Goal: Task Accomplishment & Management: Manage account settings

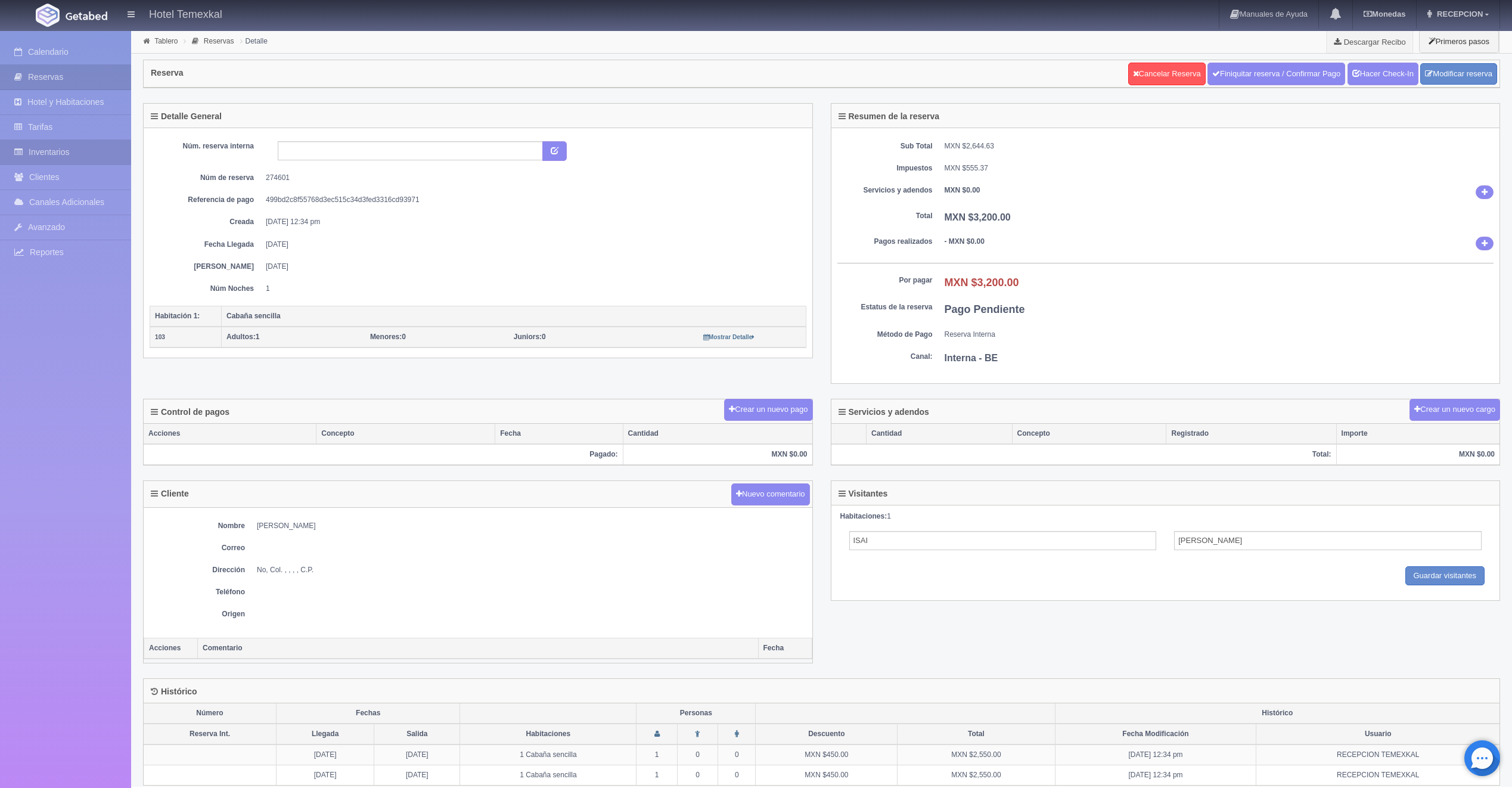
click at [48, 146] on link "Inventarios" at bounding box center [65, 152] width 131 height 25
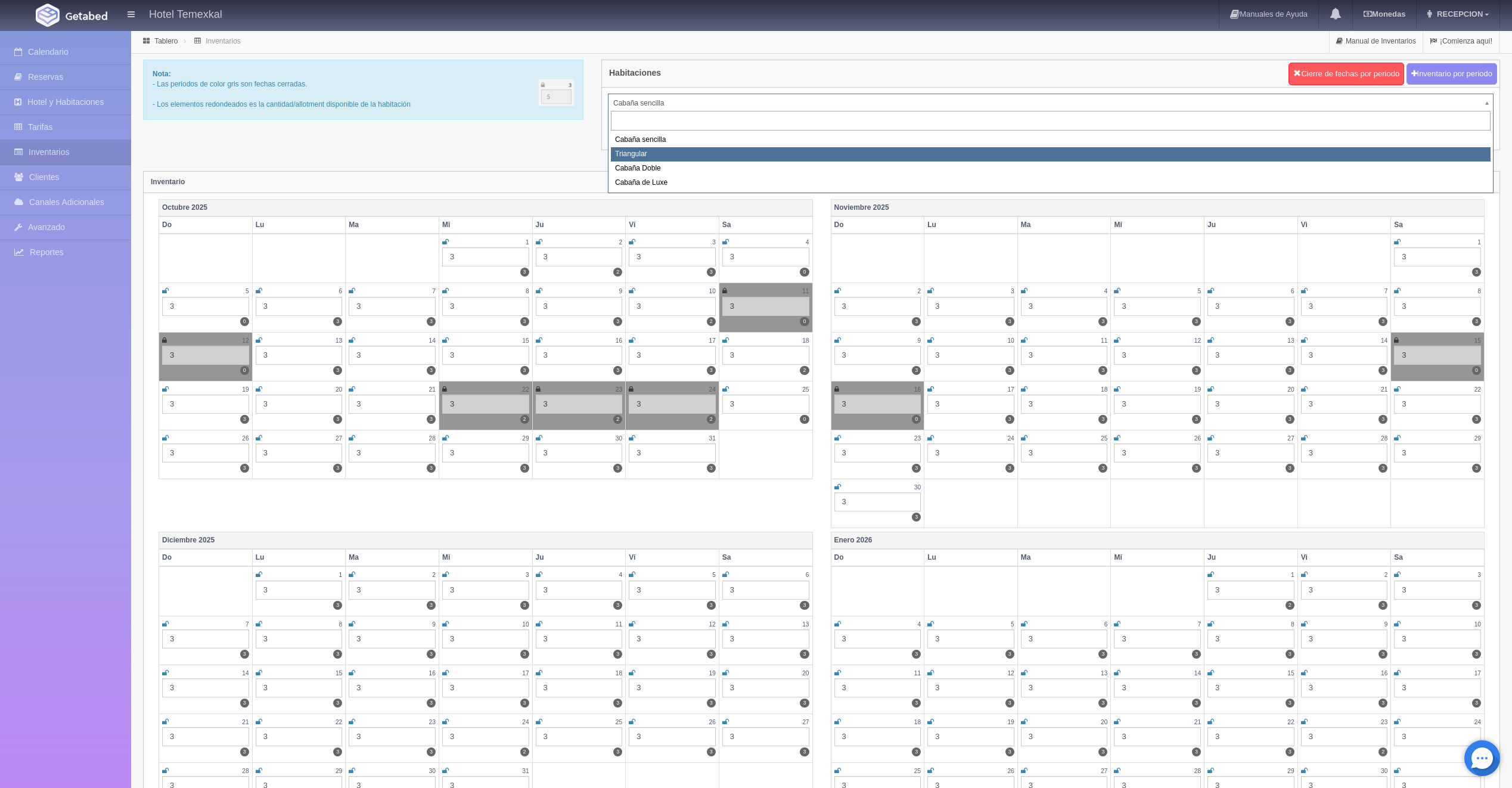
select select "2119"
click at [649, 155] on div "Habitaciones Cierre de fechas por periodo Inventario por periodo Cabaña sencill…" at bounding box center [1050, 112] width 916 height 105
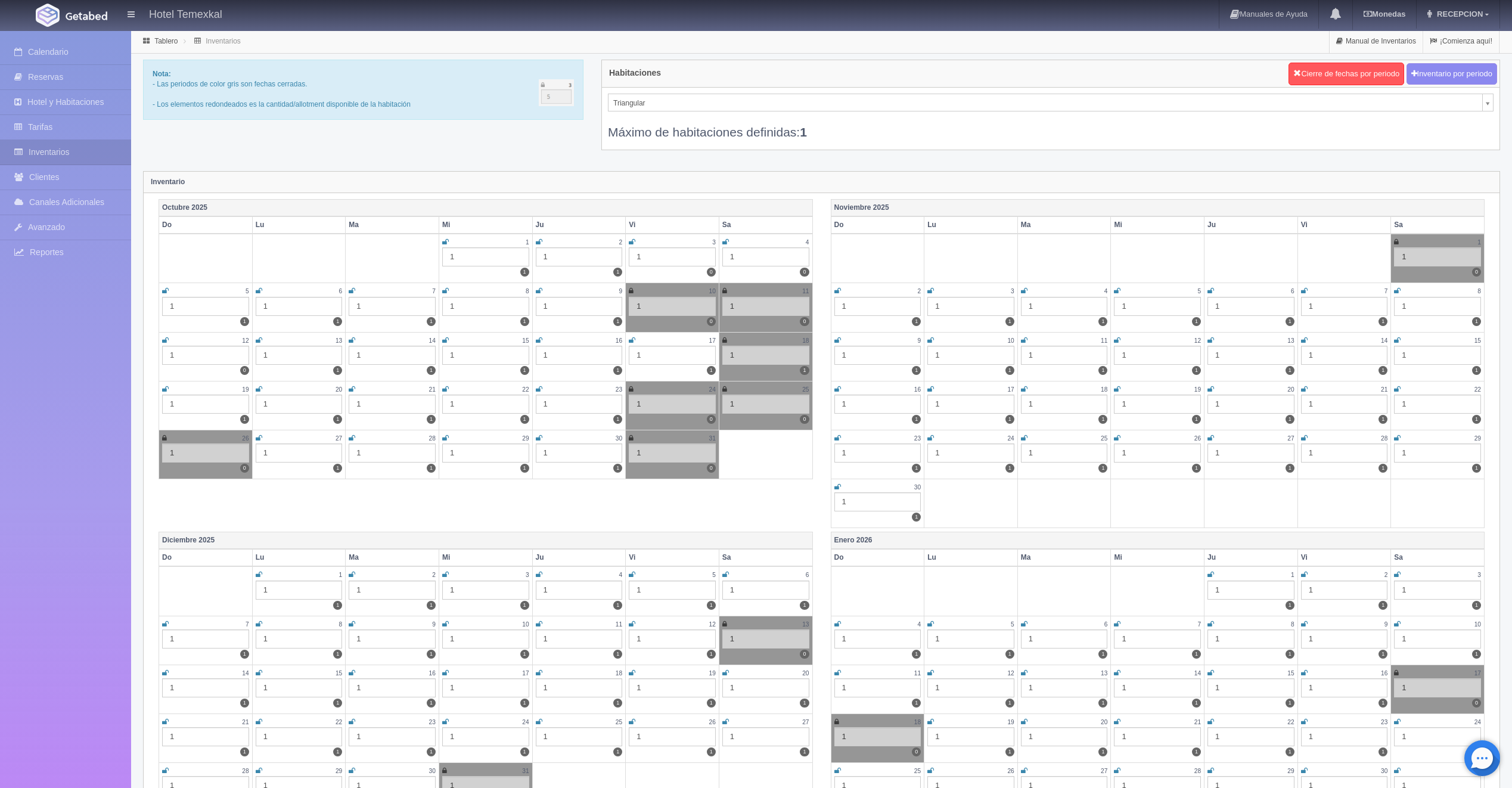
click at [633, 241] on icon at bounding box center [632, 242] width 6 height 7
click at [726, 241] on icon at bounding box center [725, 242] width 6 height 7
click at [165, 292] on icon at bounding box center [165, 291] width 6 height 7
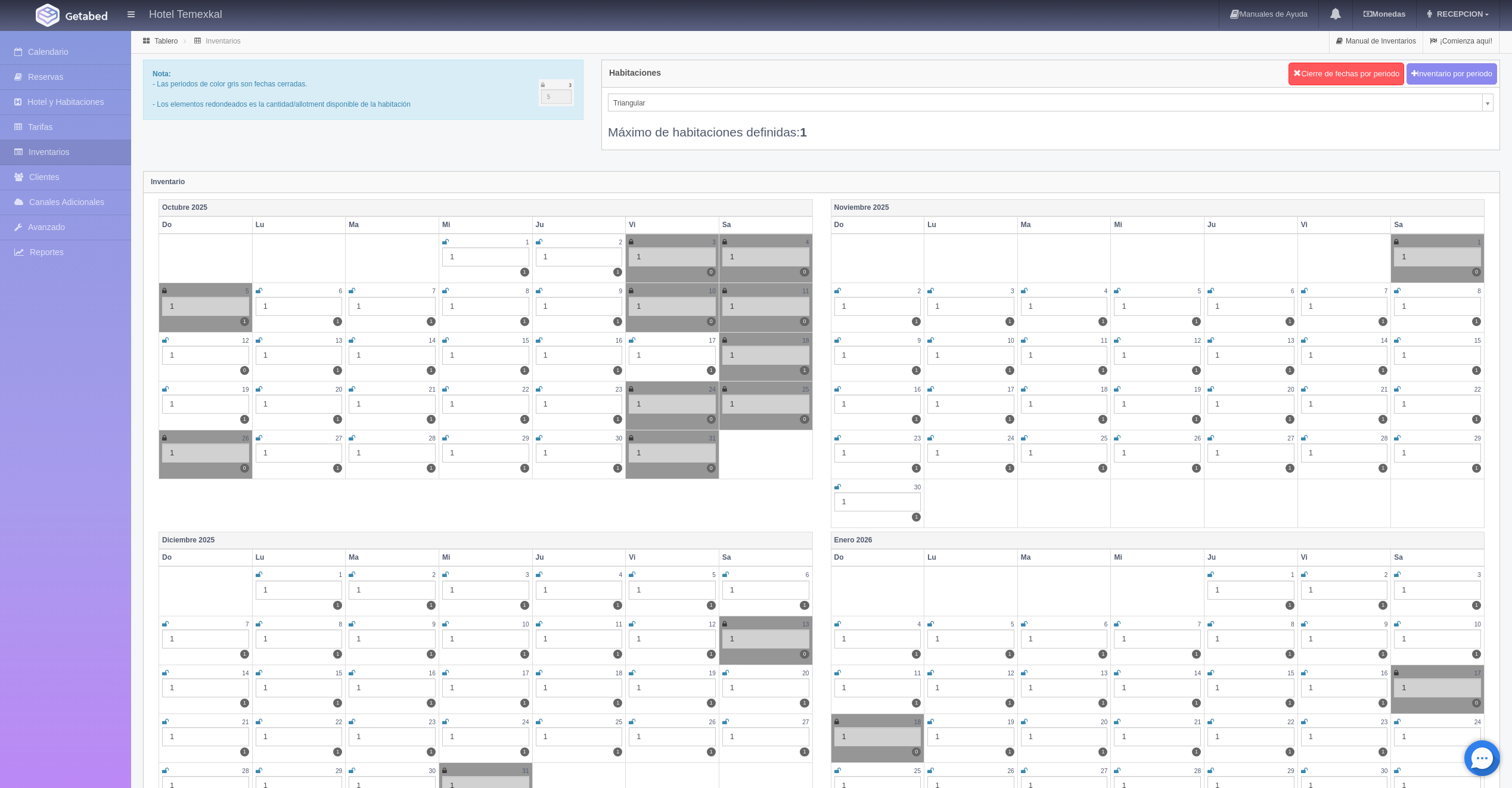
click at [162, 337] on td "12 1 0" at bounding box center [206, 356] width 93 height 48
click at [165, 340] on icon at bounding box center [165, 340] width 6 height 7
click at [684, 113] on div "Máximo de habitaciones definidas: 1" at bounding box center [1050, 126] width 886 height 29
click at [673, 112] on div "Máximo de habitaciones definidas: 1" at bounding box center [1050, 126] width 886 height 29
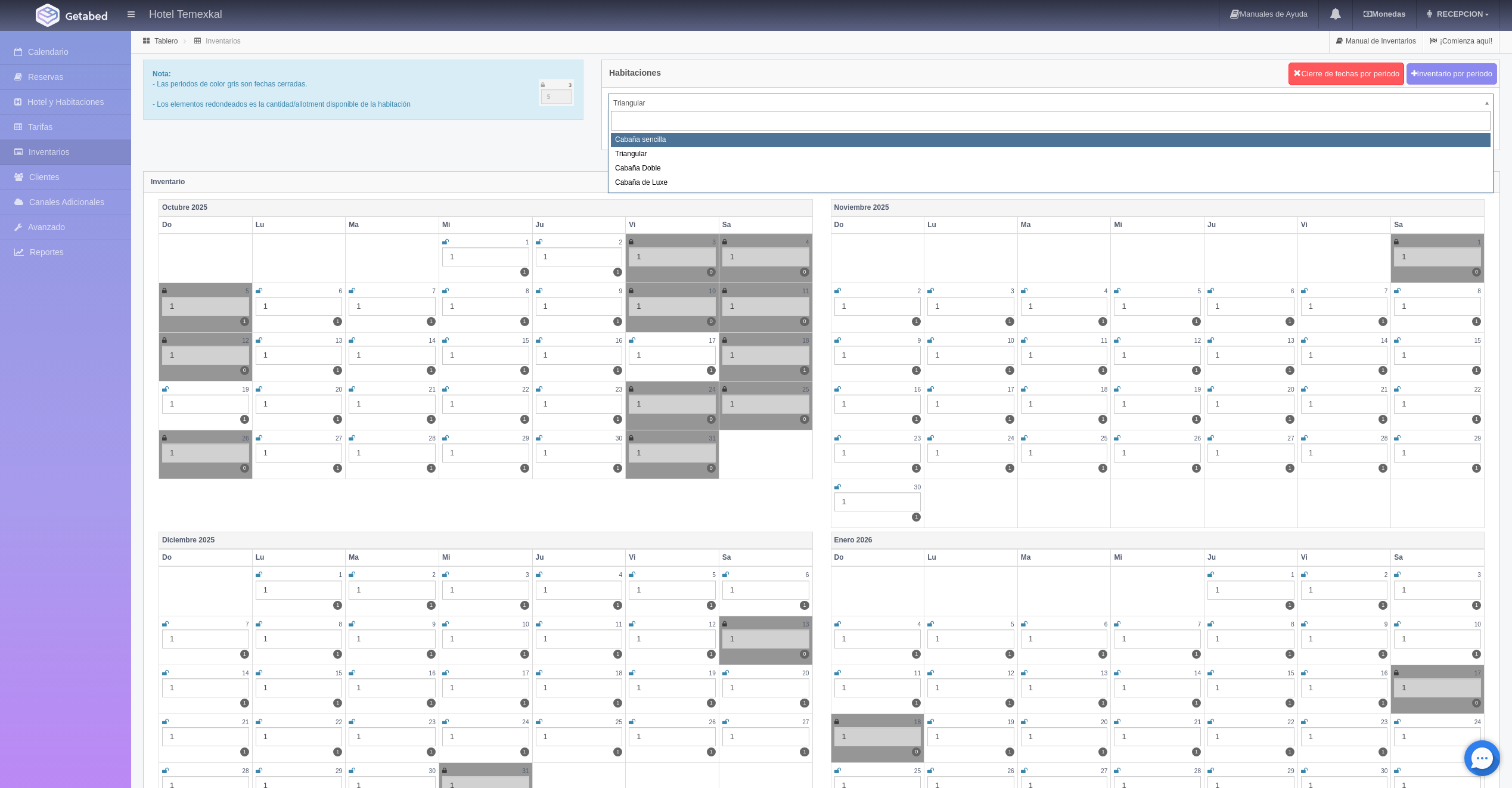
select select "2118"
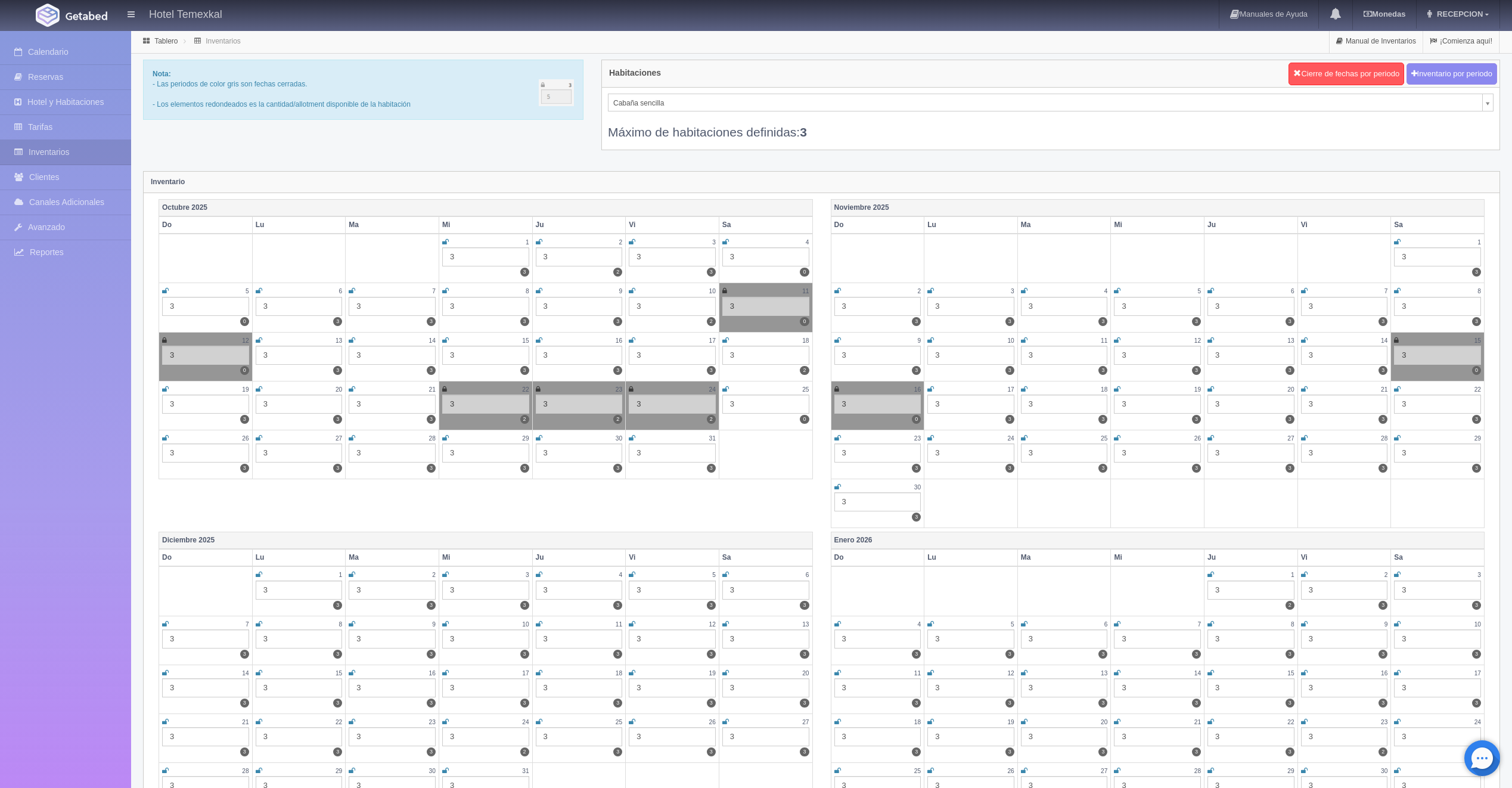
click at [723, 386] on icon at bounding box center [725, 389] width 6 height 7
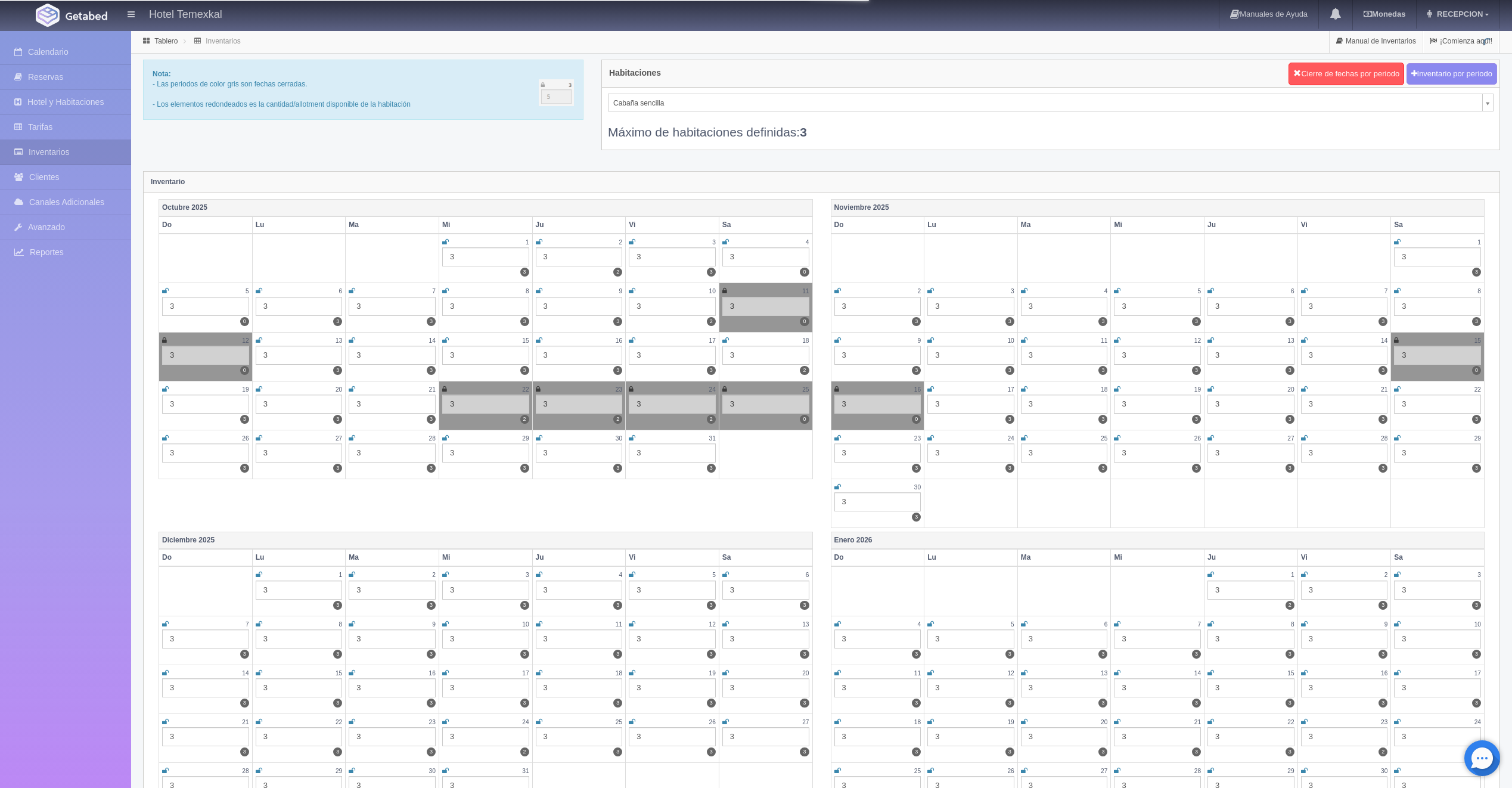
click at [724, 244] on icon at bounding box center [725, 242] width 6 height 7
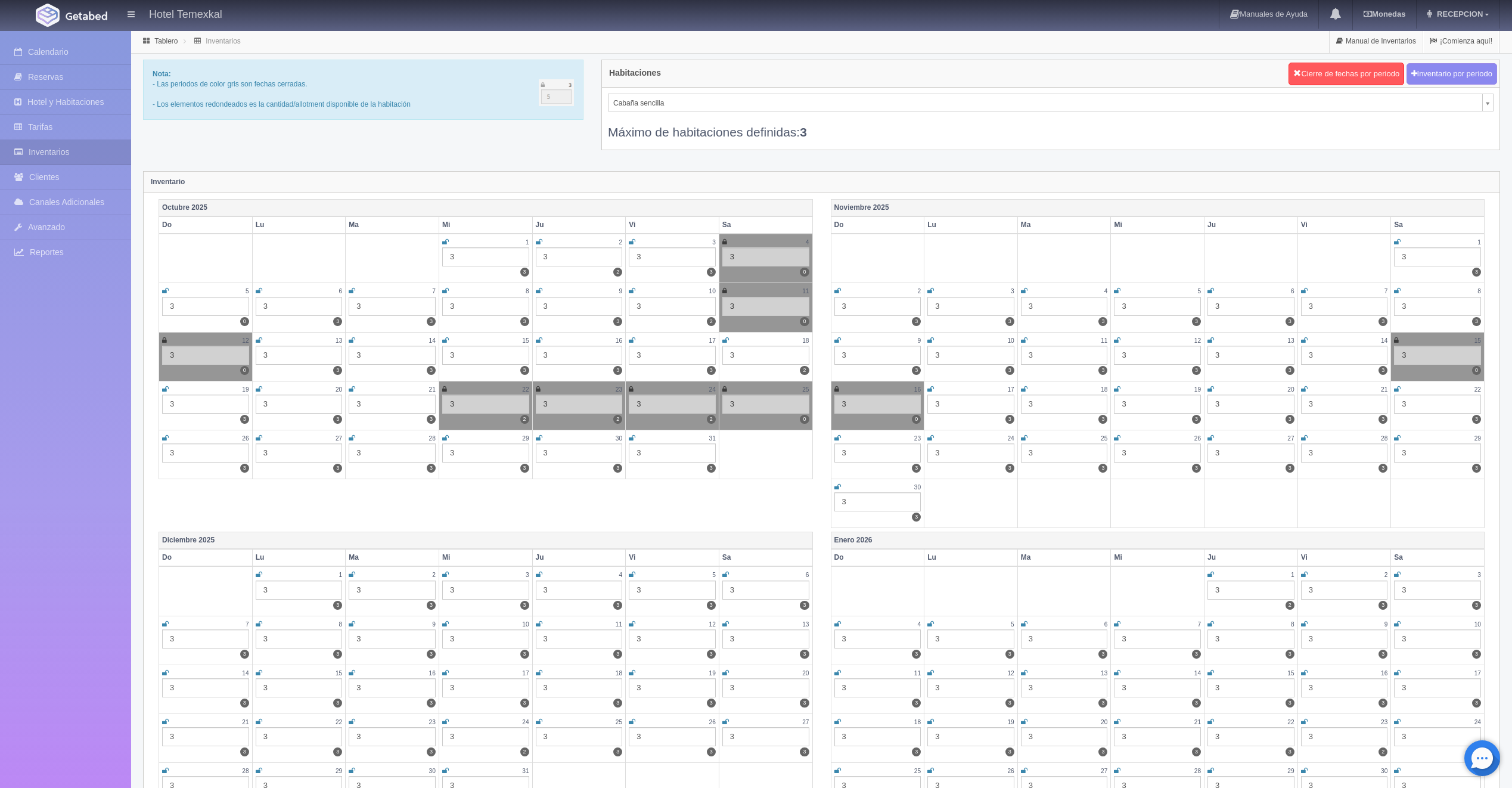
click at [165, 290] on icon at bounding box center [165, 291] width 6 height 7
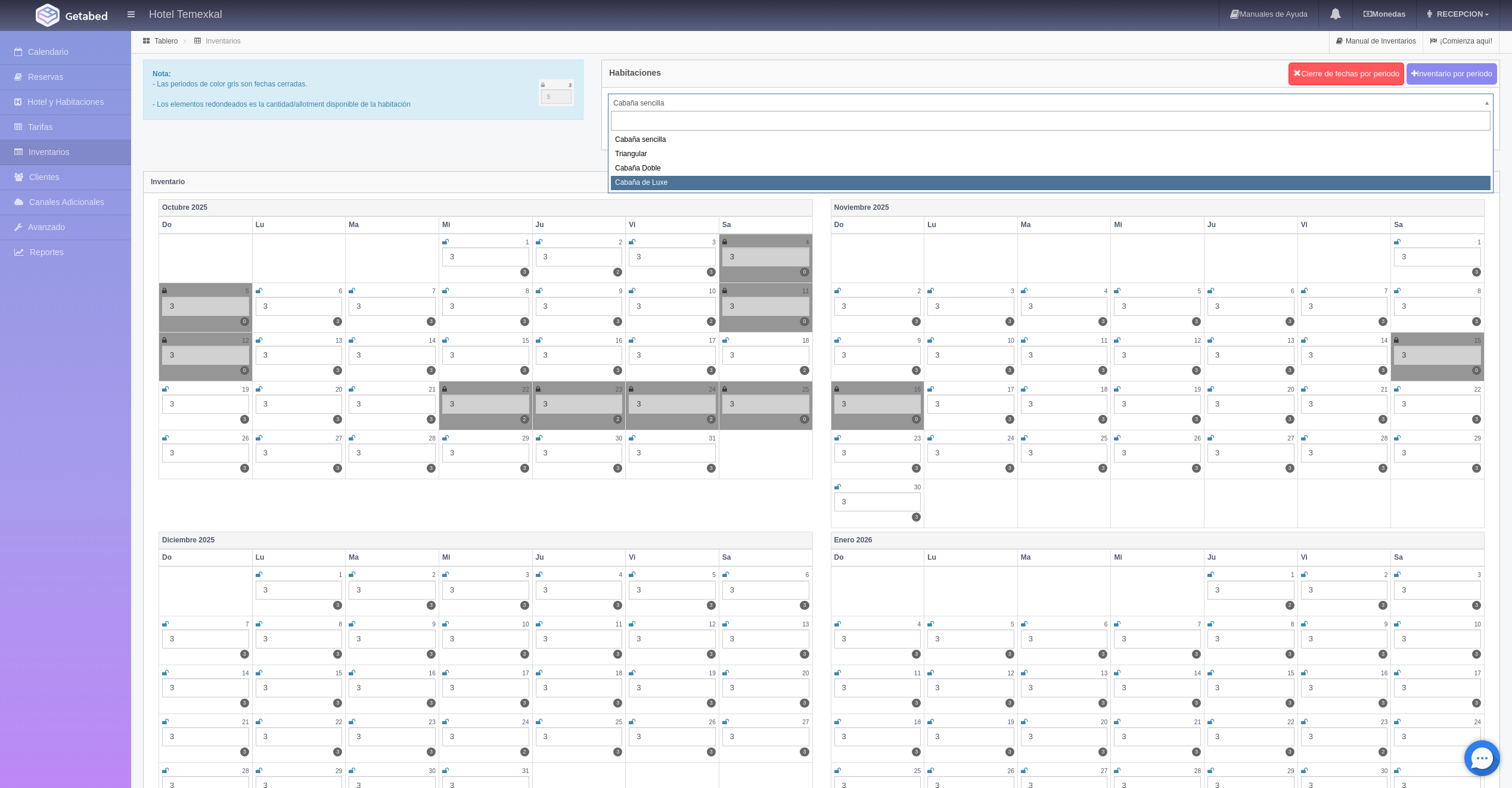
select select "2121"
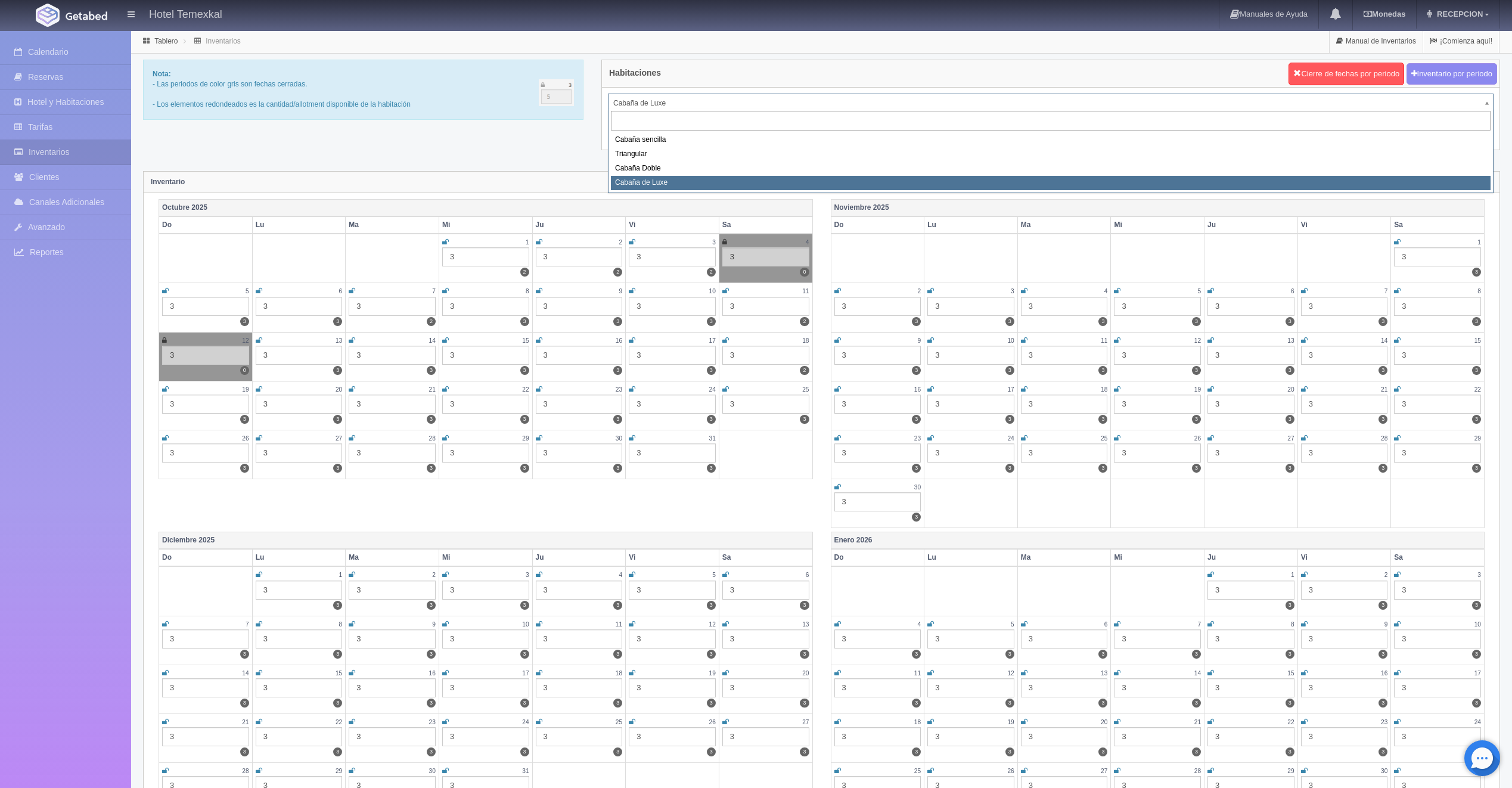
click at [649, 109] on div "Cabaña sencilla Triangular Cabaña Doble Cabaña de Luxe" at bounding box center [1050, 151] width 886 height 84
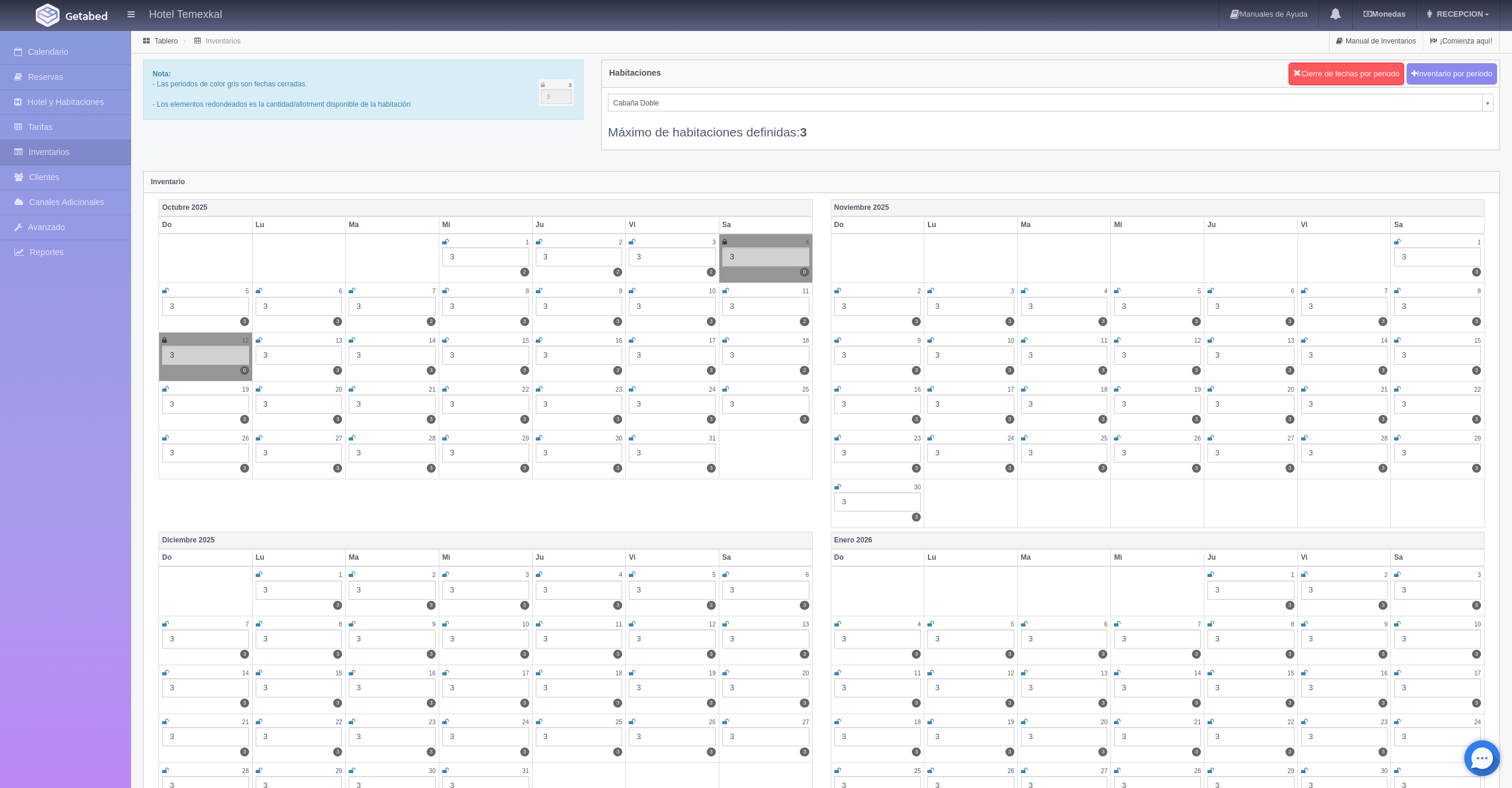
select select "2120"
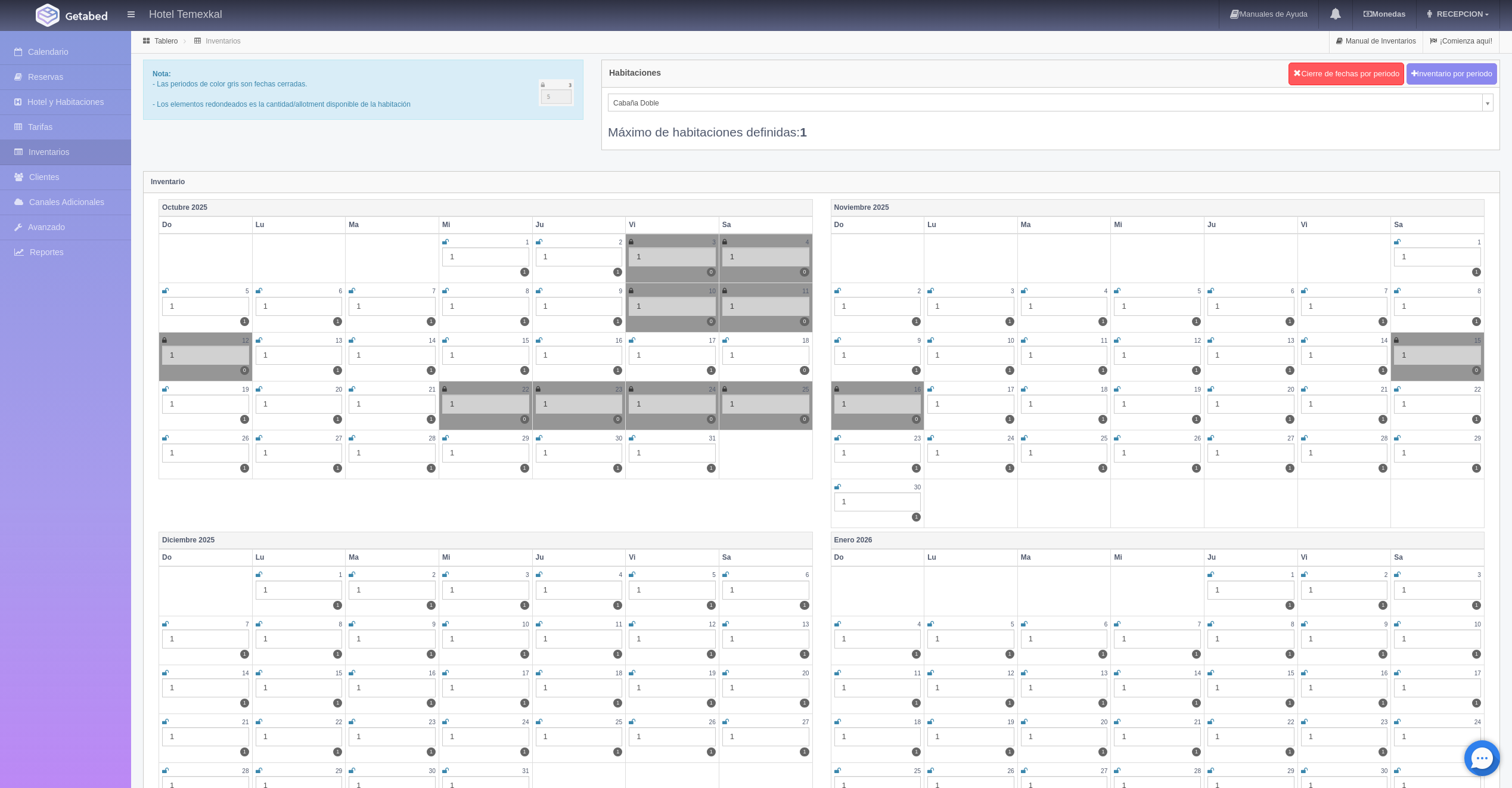
click at [722, 340] on icon at bounding box center [725, 340] width 6 height 7
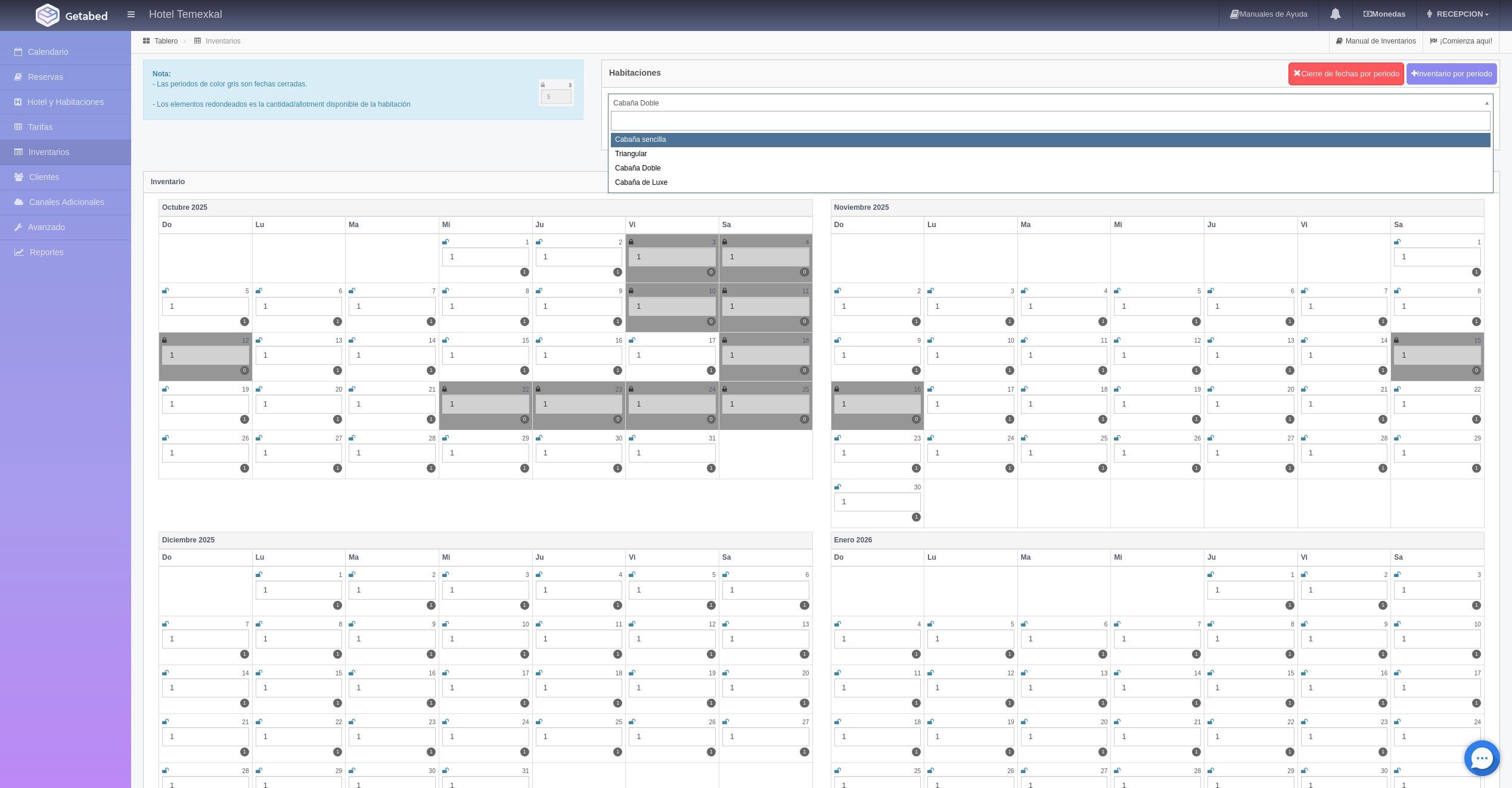
select select "2118"
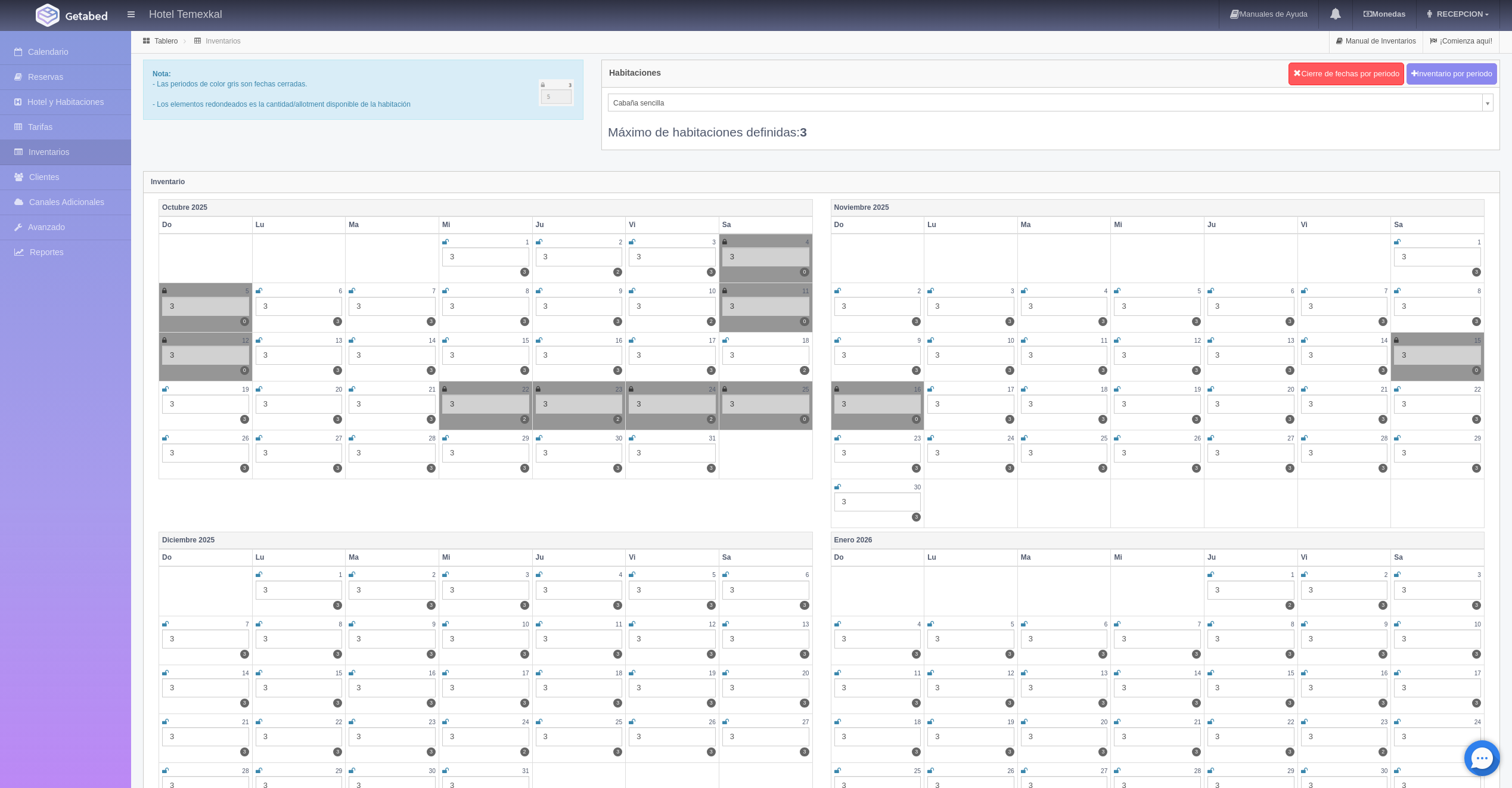
click at [653, 112] on div "Máximo de habitaciones definidas: 3" at bounding box center [1050, 126] width 886 height 29
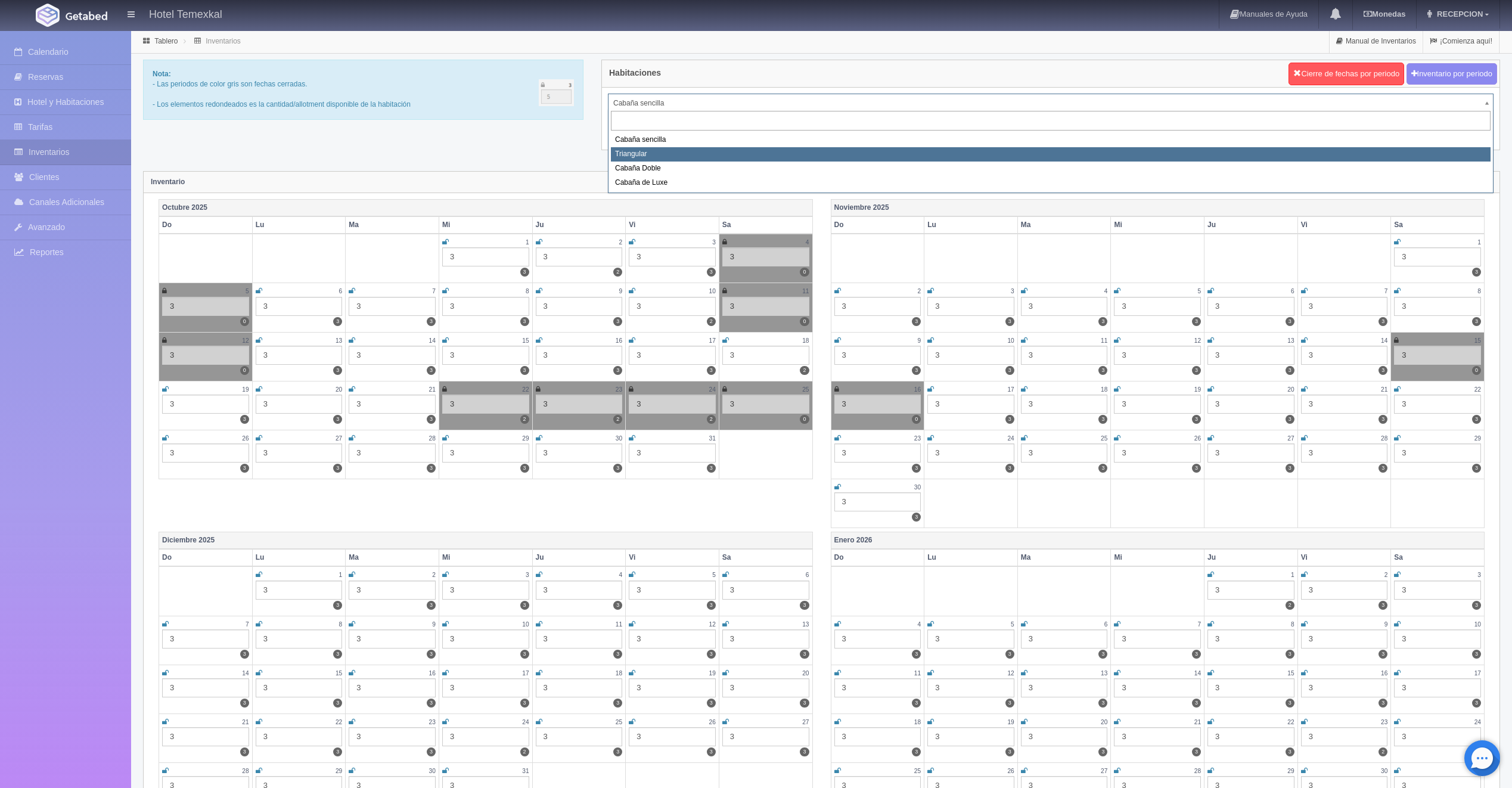
select select "2119"
